Goal: Answer question/provide support: Share knowledge or assist other users

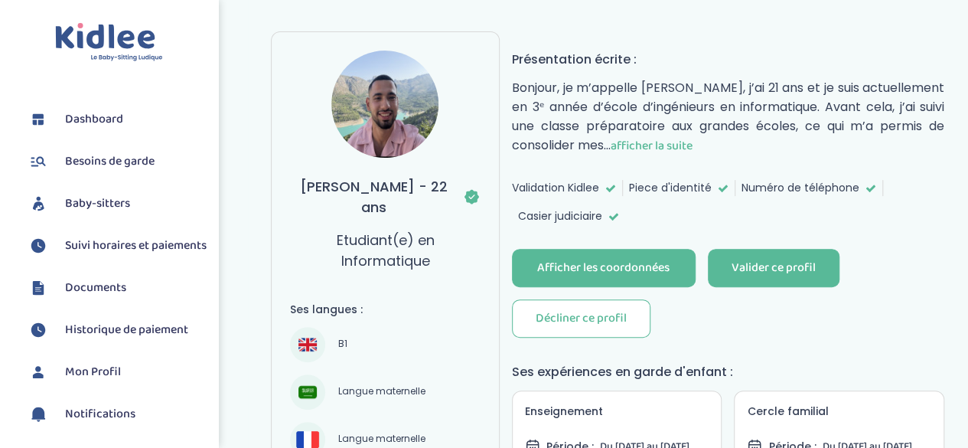
scroll to position [154, 0]
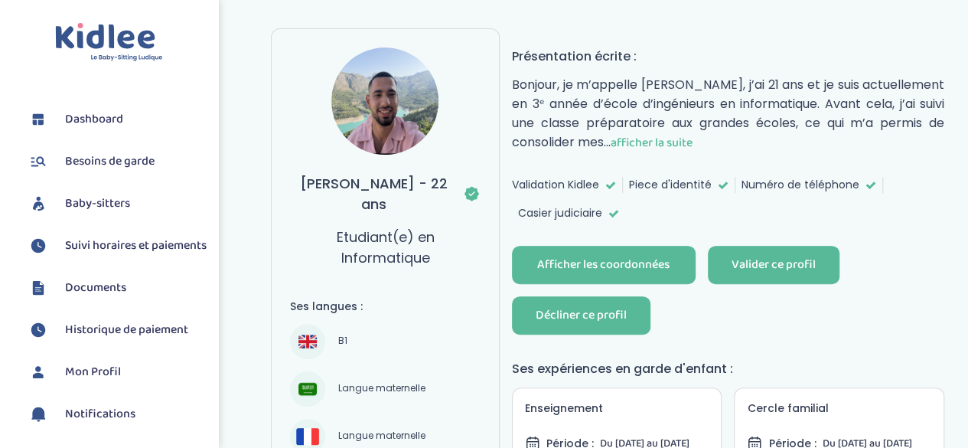
click at [614, 307] on div "Décliner ce profil" at bounding box center [581, 316] width 91 height 18
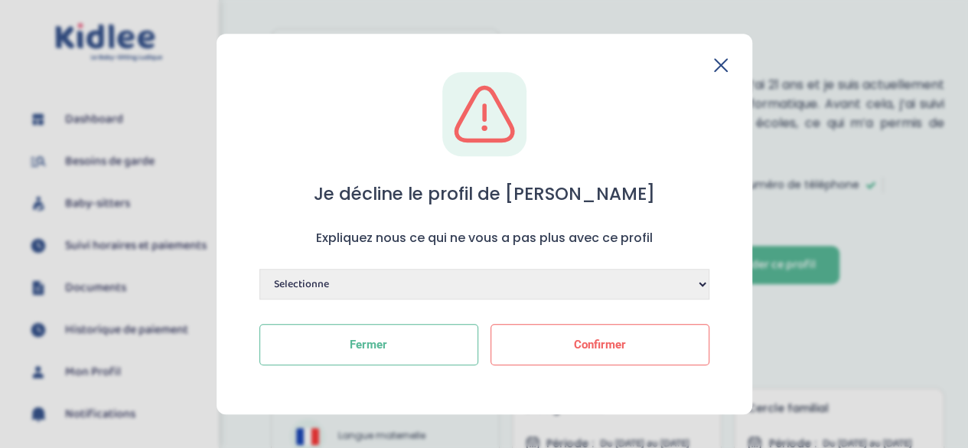
click at [628, 281] on select "Selectionne Manque de dynamisme Manque d'expérience Manque de motivation Dispon…" at bounding box center [485, 284] width 450 height 31
select select "Disponibilités ne conviennent pas"
click at [260, 269] on select "Selectionne Manque de dynamisme Manque d'expérience Manque de motivation Dispon…" at bounding box center [485, 284] width 450 height 31
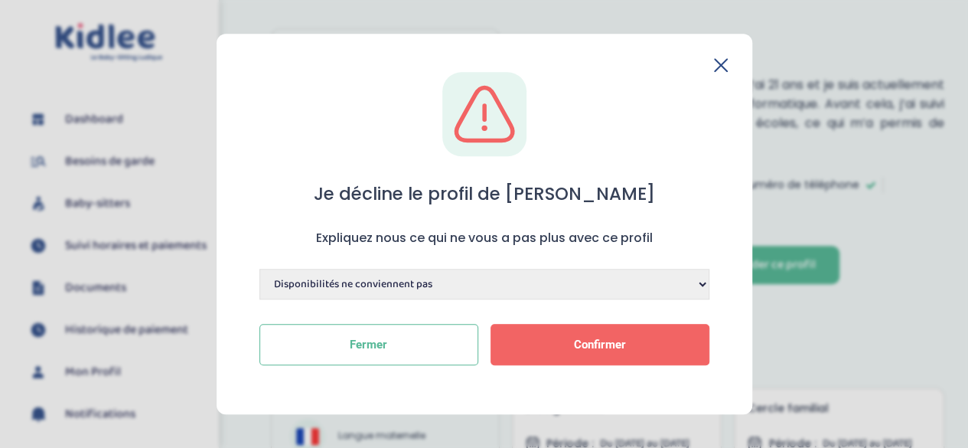
click at [594, 360] on button "Confirmer" at bounding box center [600, 344] width 219 height 41
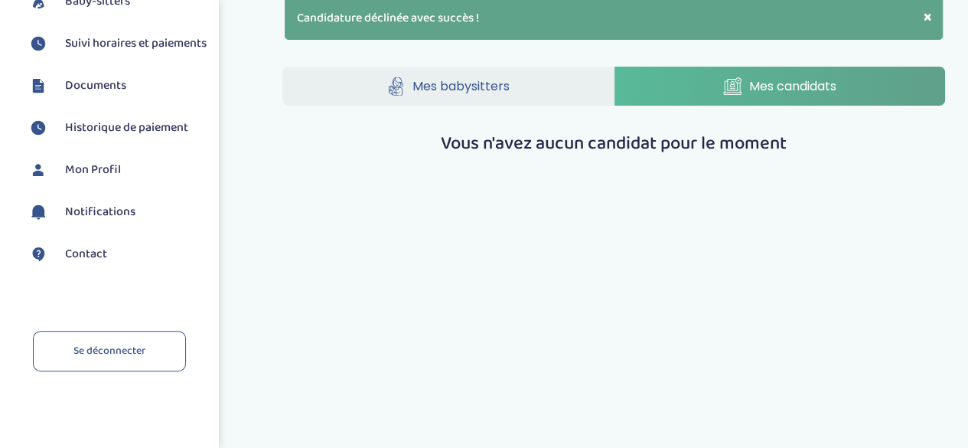
scroll to position [215, 0]
click at [93, 253] on span "Contact" at bounding box center [86, 254] width 42 height 18
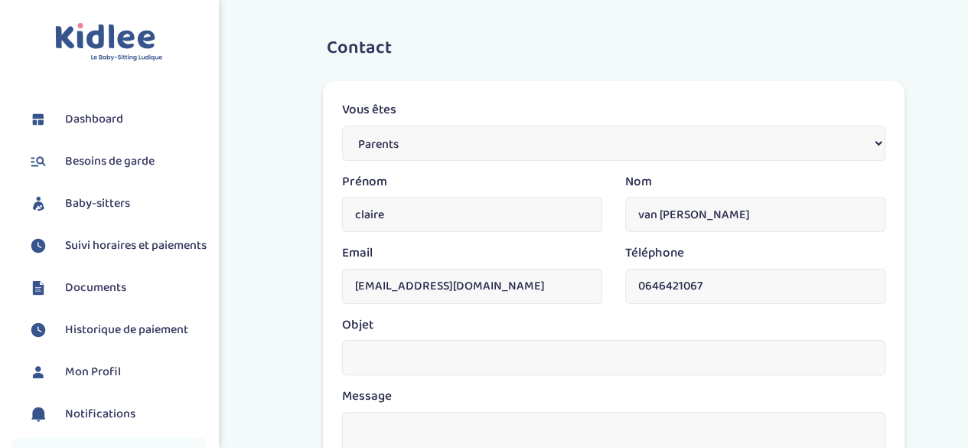
click at [142, 156] on span "Besoins de garde" at bounding box center [110, 161] width 90 height 18
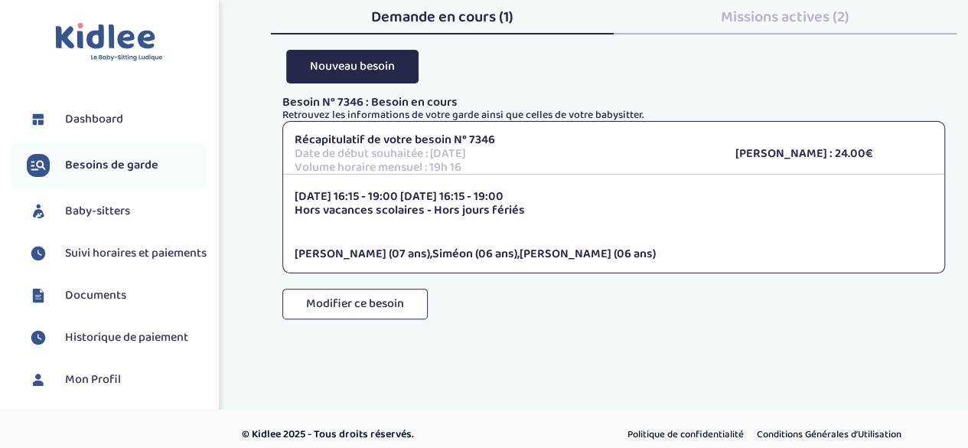
scroll to position [77, 0]
click at [96, 211] on span "Baby-sitters" at bounding box center [97, 211] width 65 height 18
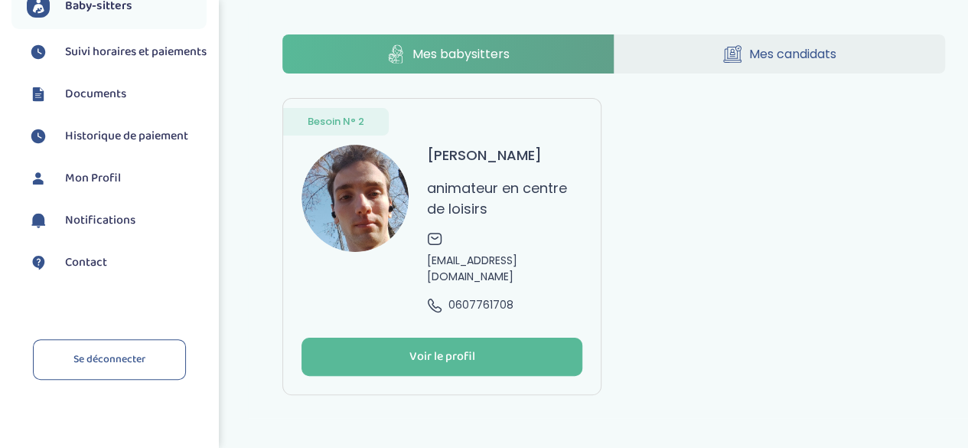
scroll to position [223, 0]
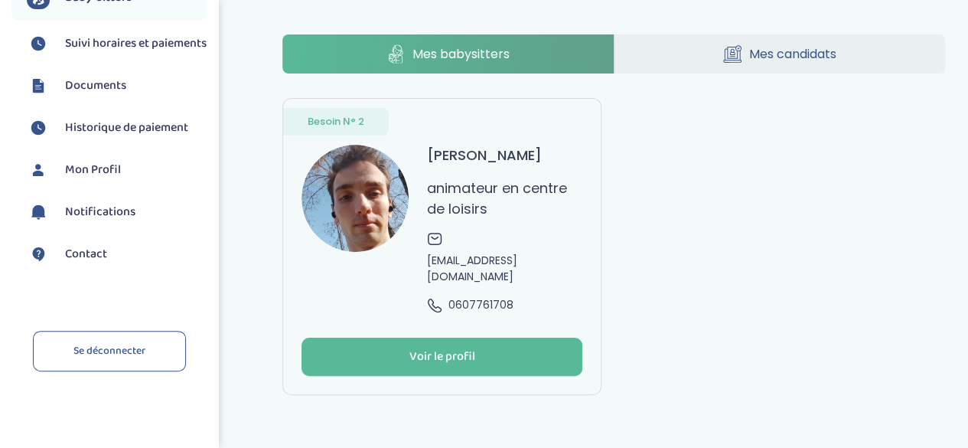
click at [104, 256] on span "Contact" at bounding box center [86, 254] width 42 height 18
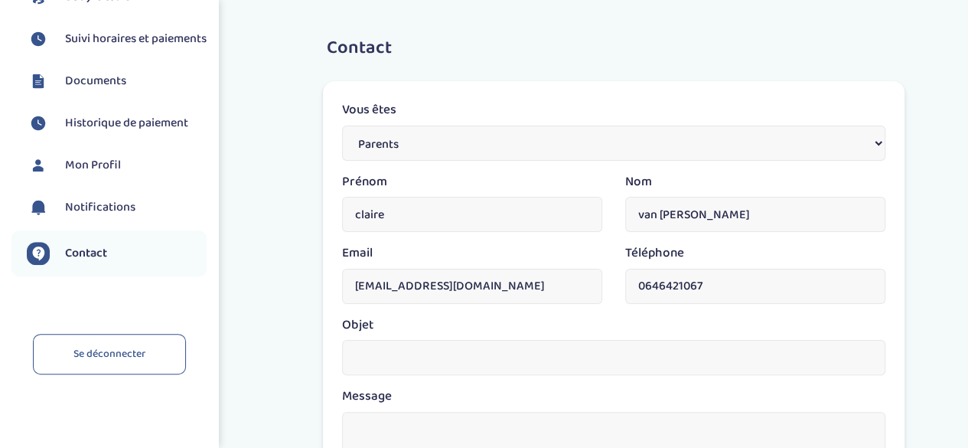
scroll to position [223, 0]
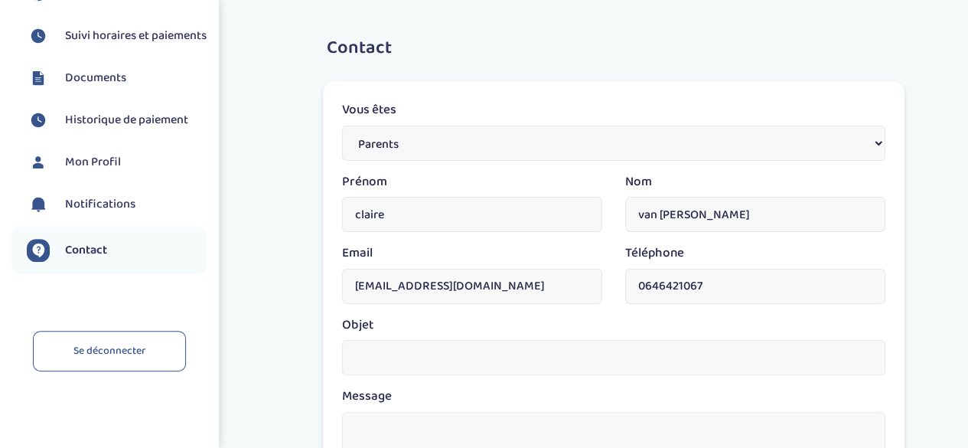
click at [141, 165] on link "Mon Profil" at bounding box center [117, 162] width 180 height 23
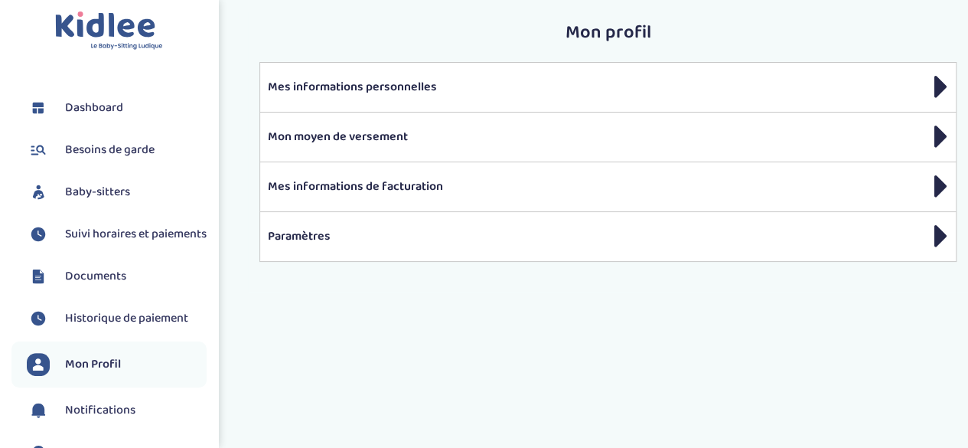
scroll to position [12, 0]
click at [116, 148] on span "Besoins de garde" at bounding box center [110, 149] width 90 height 18
